Goal: Find specific page/section: Find specific page/section

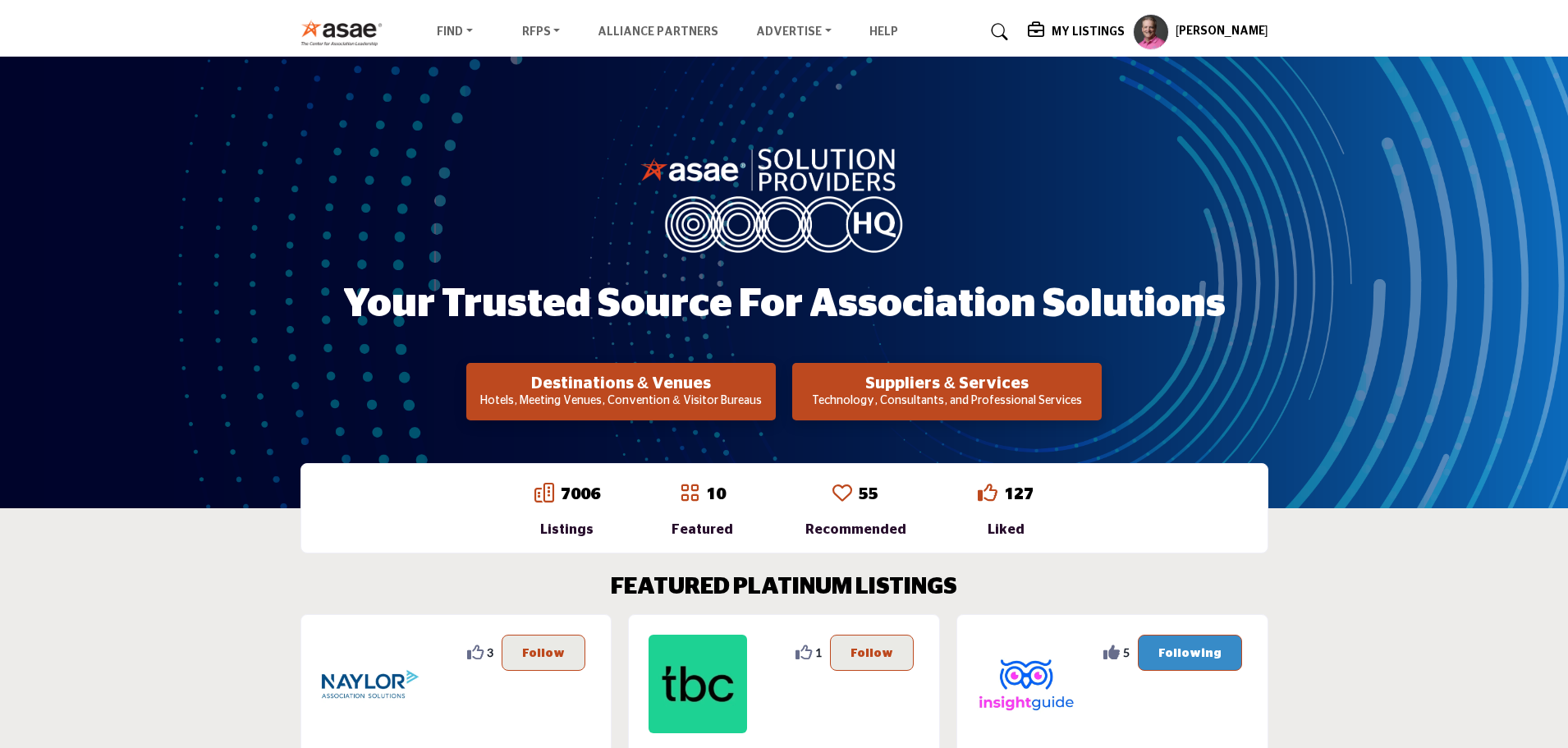
click at [871, 400] on p "Technology, Consultants, and Professional Services" at bounding box center [947, 402] width 299 height 17
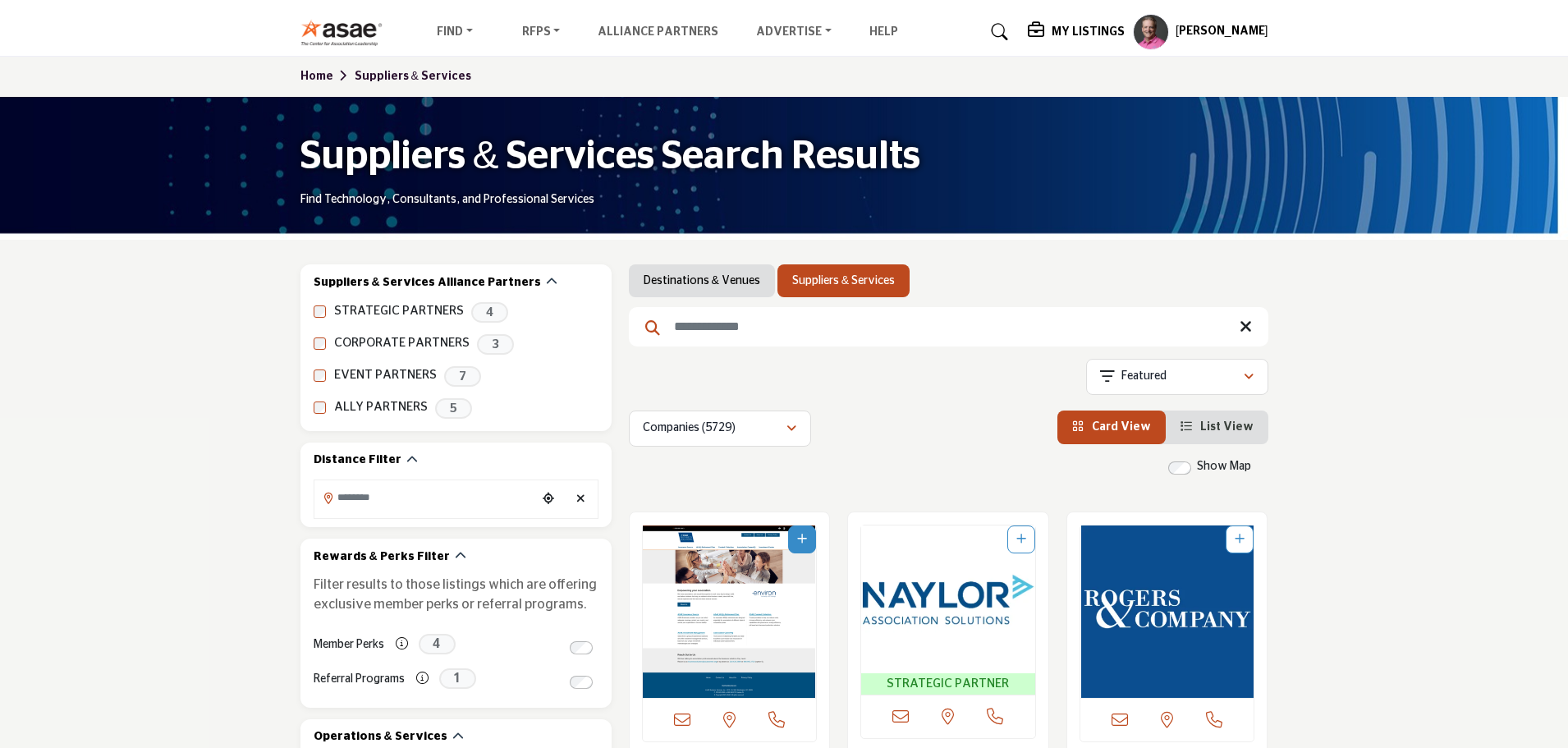
drag, startPoint x: 0, startPoint y: 0, endPoint x: 1024, endPoint y: 27, distance: 1024.4
click at [1008, 27] on icon at bounding box center [1000, 33] width 17 height 17
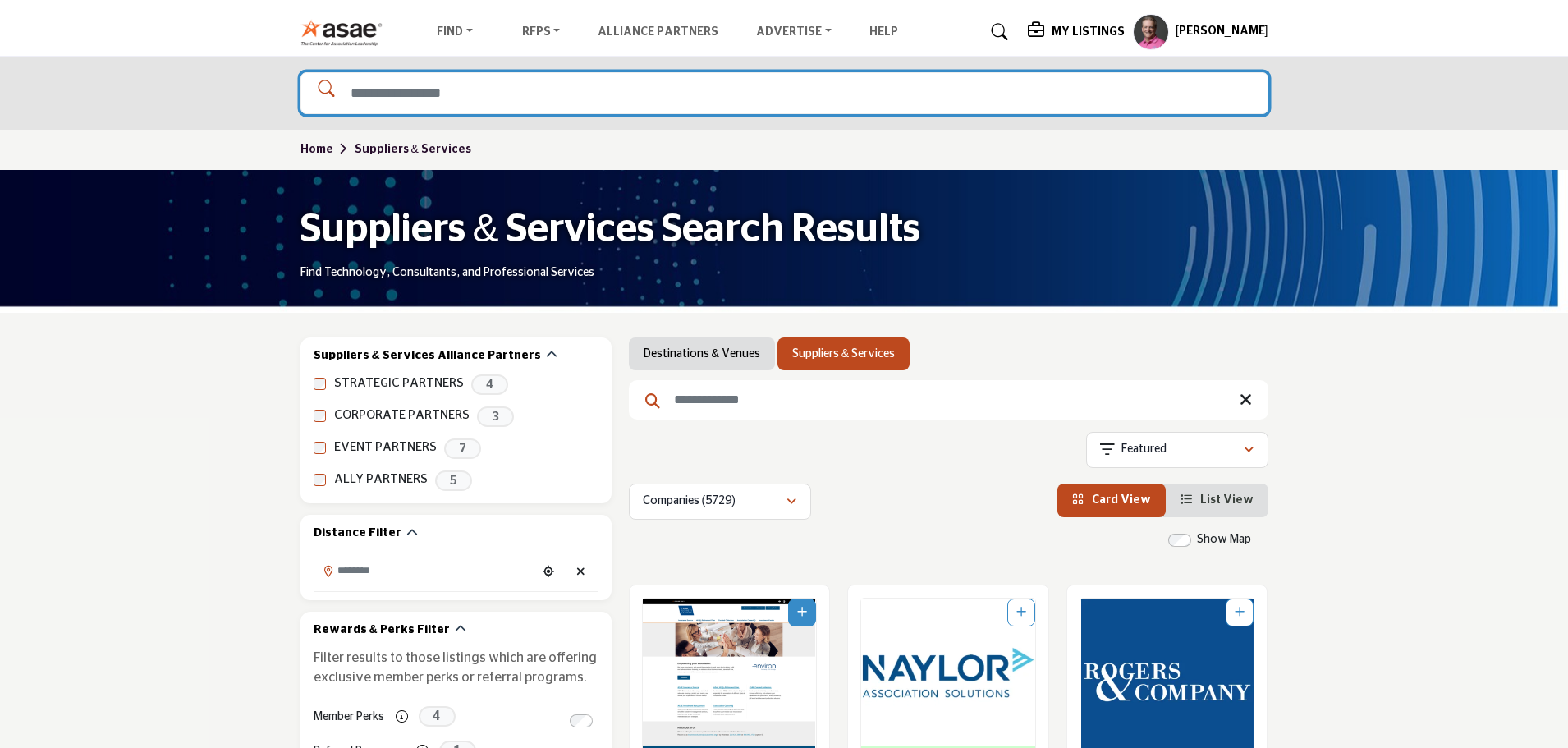
click at [852, 98] on input "Search Solutions" at bounding box center [784, 93] width 968 height 42
type input "*******"
click at [763, 93] on input "*******" at bounding box center [784, 93] width 968 height 42
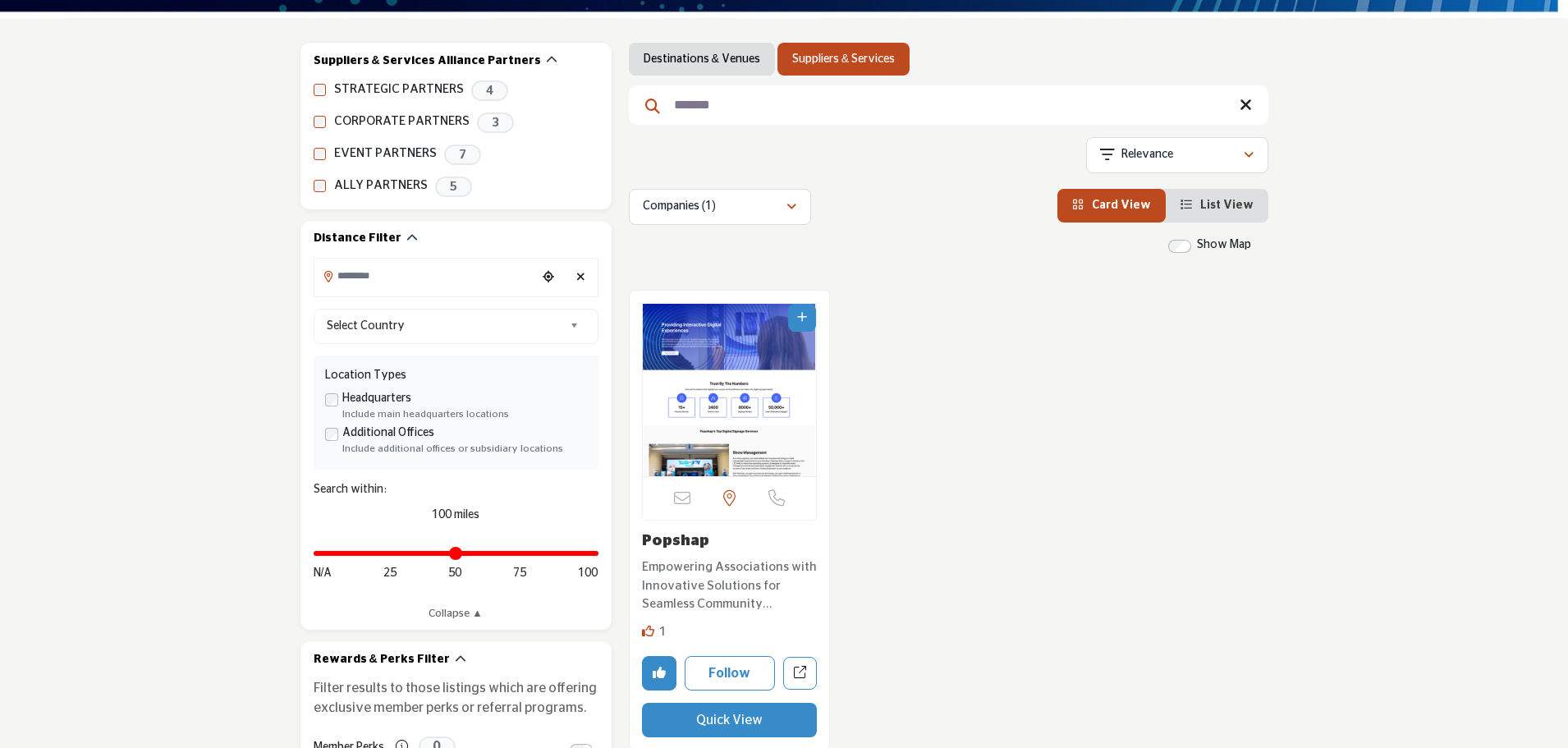
scroll to position [246, 0]
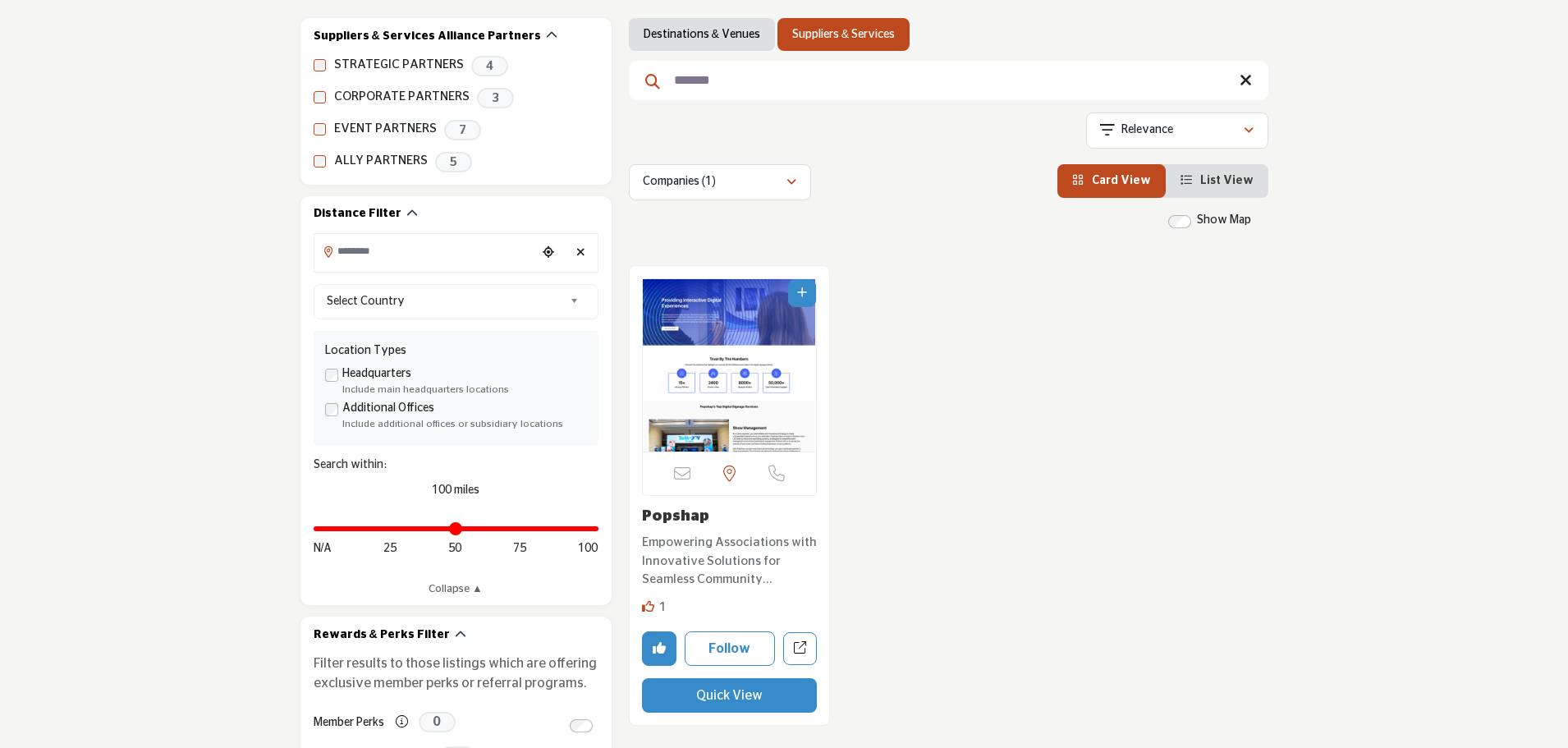
click at [707, 328] on img "Open Listing in new tab" at bounding box center [730, 365] width 174 height 173
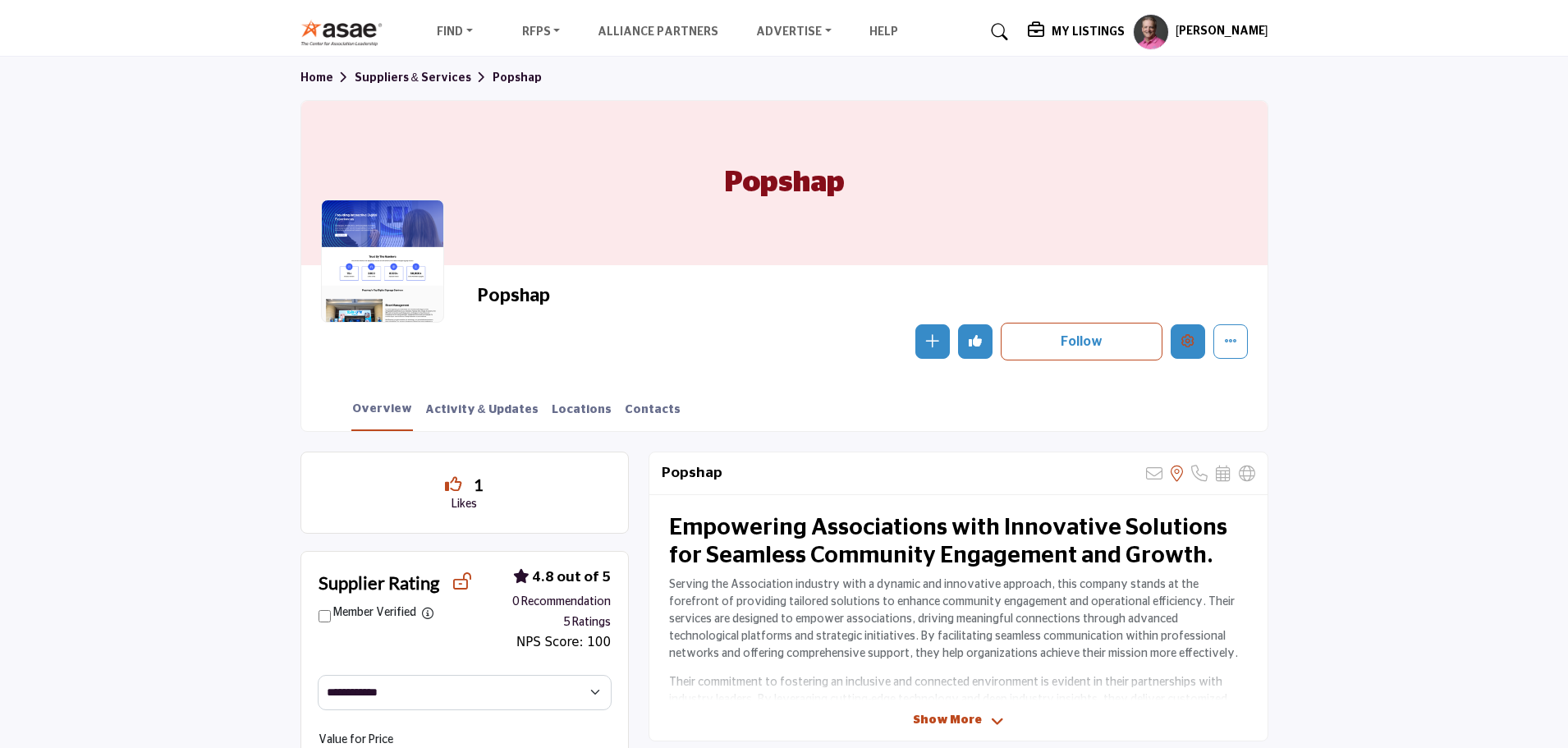
click at [1199, 338] on button "Edit company" at bounding box center [1188, 341] width 34 height 34
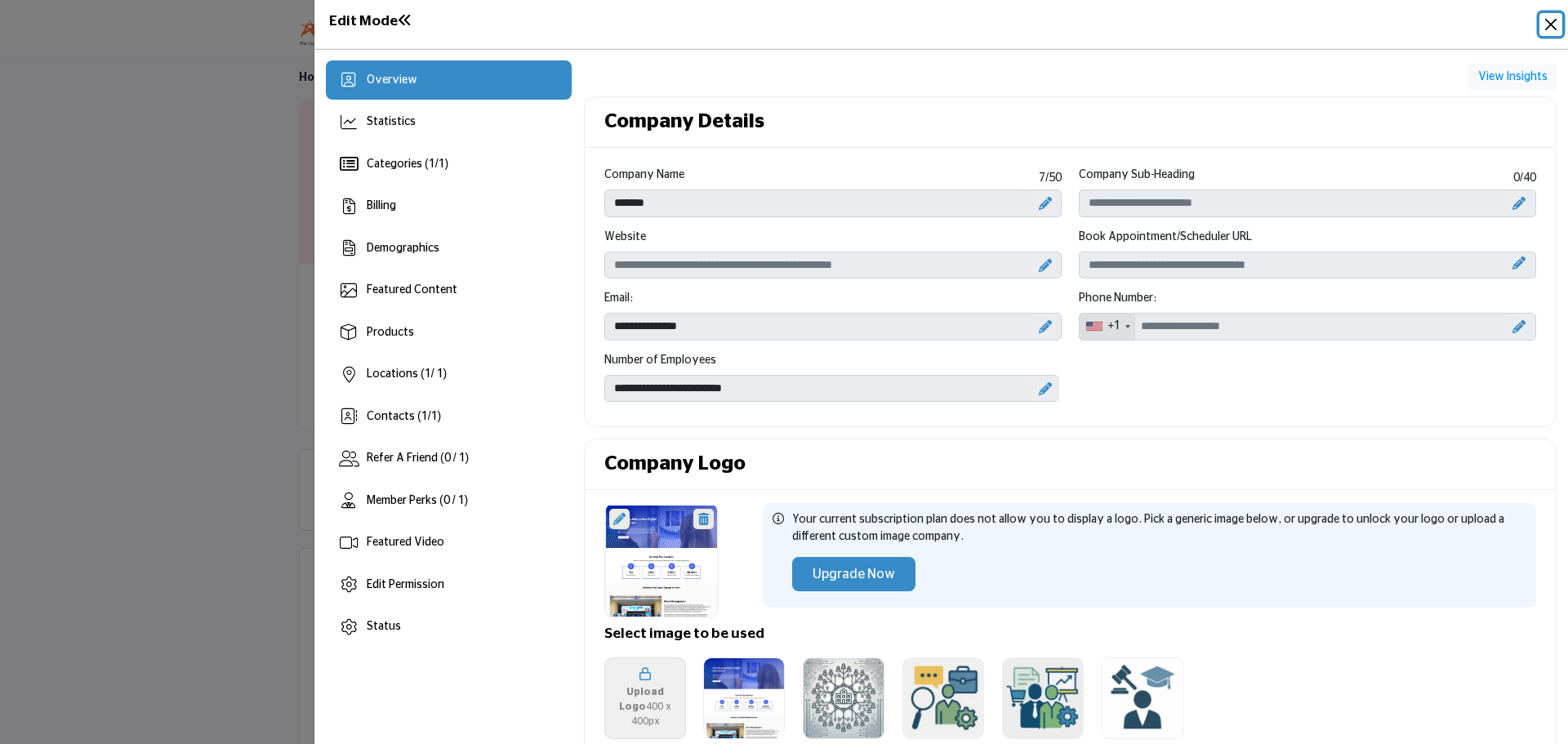
click at [1550, 24] on button "Close" at bounding box center [1551, 25] width 23 height 23
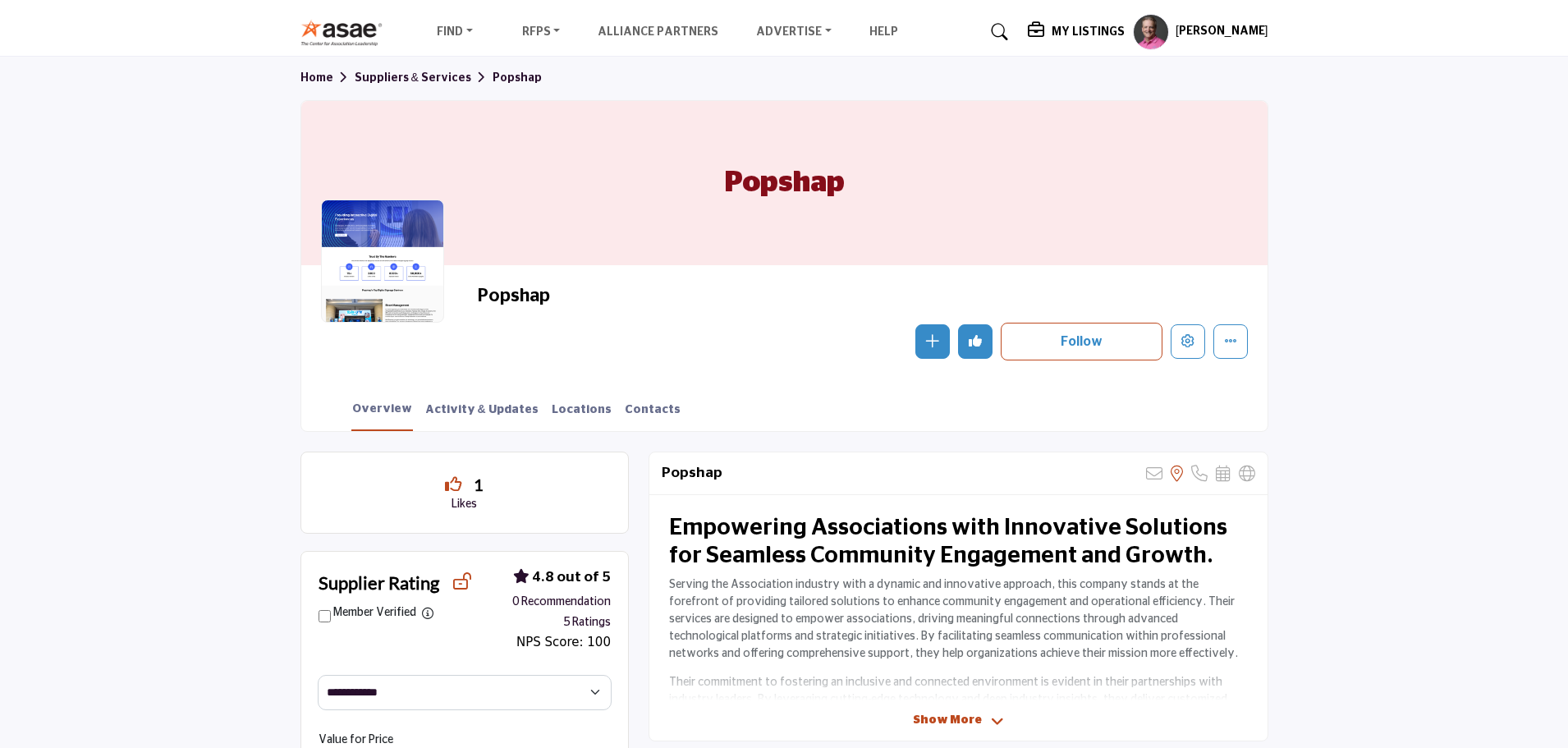
click at [363, 28] on img at bounding box center [345, 33] width 91 height 27
